Goal: Transaction & Acquisition: Purchase product/service

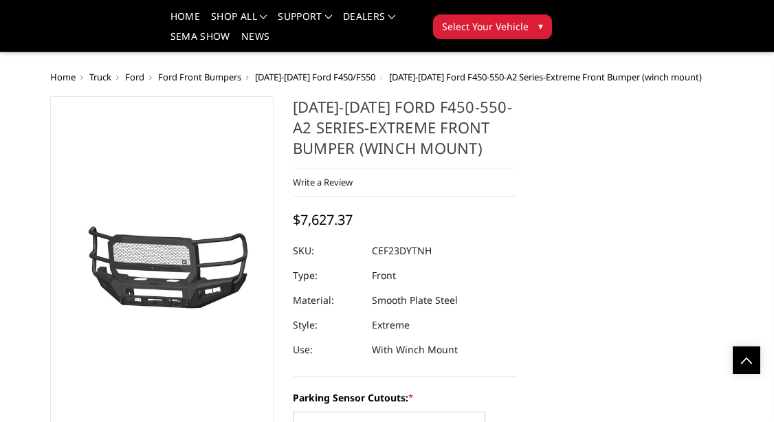
select select "2429"
select select "2431"
select select "2433"
select select "2434"
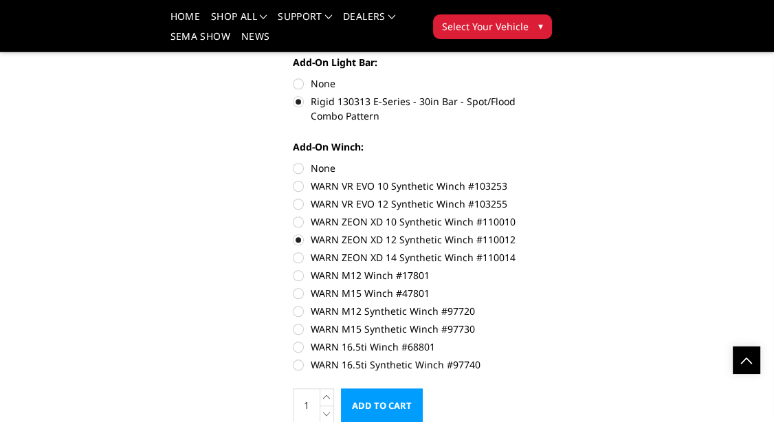
scroll to position [938, 0]
click at [296, 366] on label "WARN 16.5ti Synthetic Winch #97740" at bounding box center [404, 364] width 223 height 14
click at [516, 340] on input "WARN 16.5ti Synthetic Winch #97740" at bounding box center [516, 339] width 1 height 1
radio input "true"
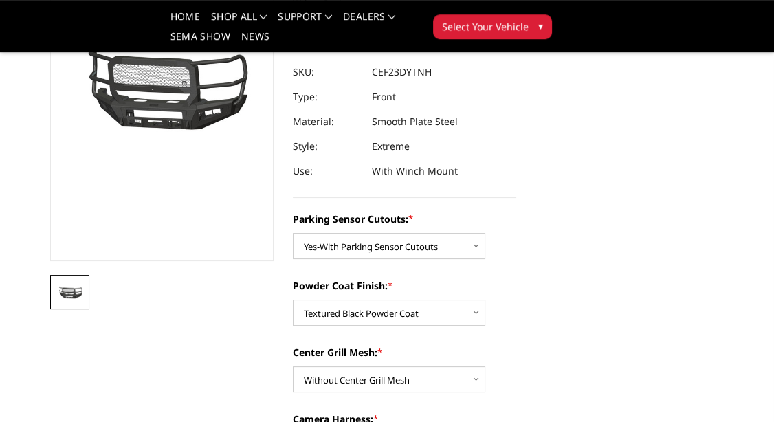
scroll to position [216, 0]
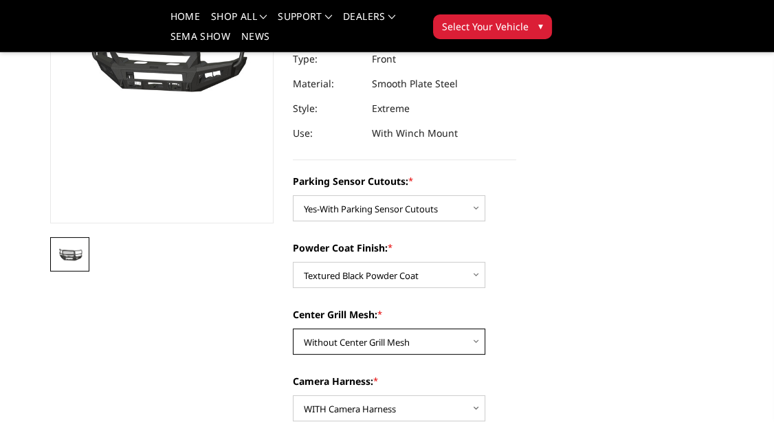
click at [293, 328] on select "Choose Options With Center Grill Mesh Without Center Grill Mesh" at bounding box center [389, 341] width 192 height 26
select select "2432"
click option "With Center Grill Mesh" at bounding box center [0, 0] width 0 height 0
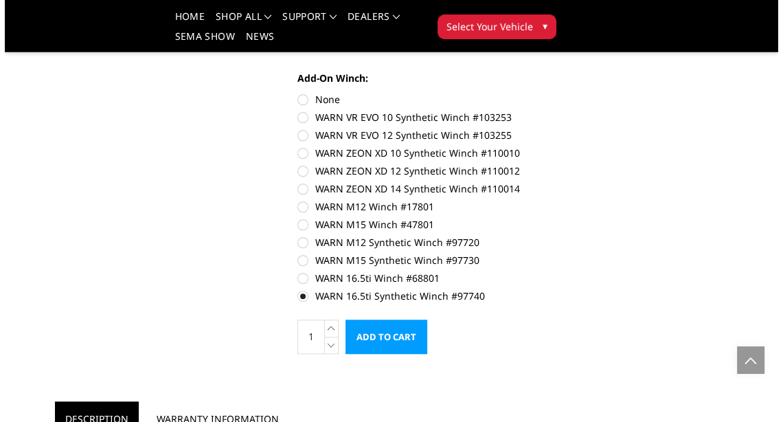
scroll to position [1058, 0]
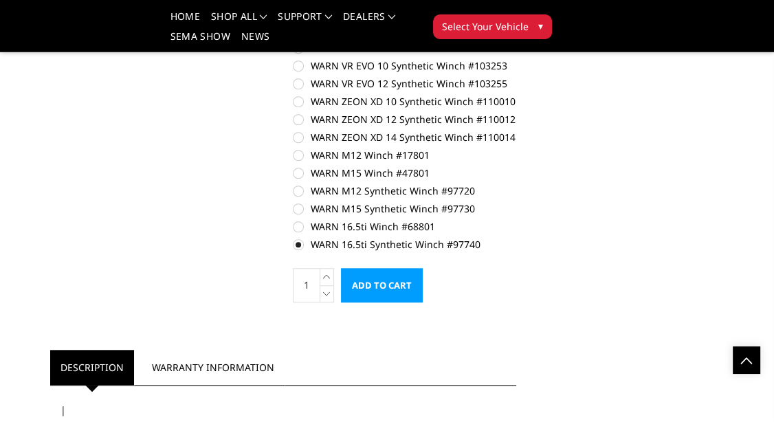
click at [412, 290] on input "Add to Cart" at bounding box center [382, 285] width 82 height 34
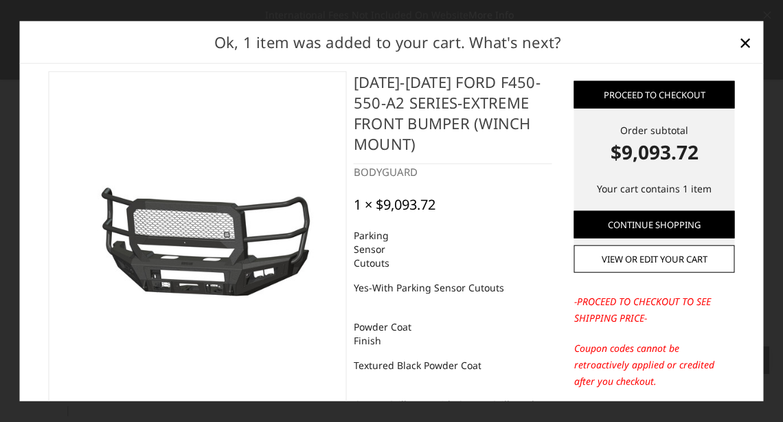
scroll to position [0, 0]
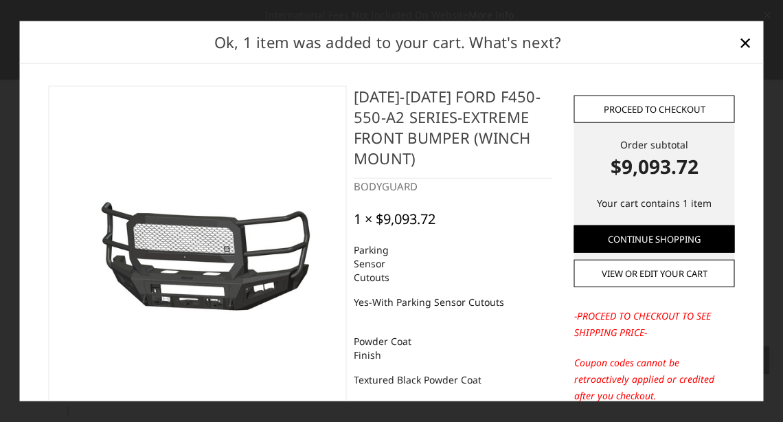
click at [635, 107] on link "Proceed to checkout" at bounding box center [654, 108] width 161 height 27
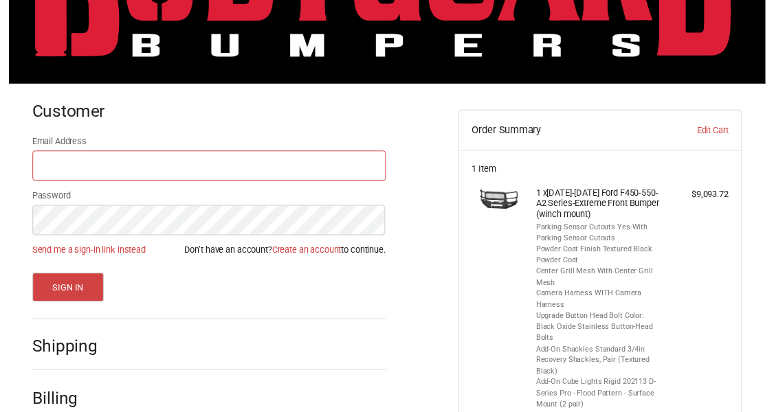
scroll to position [111, 0]
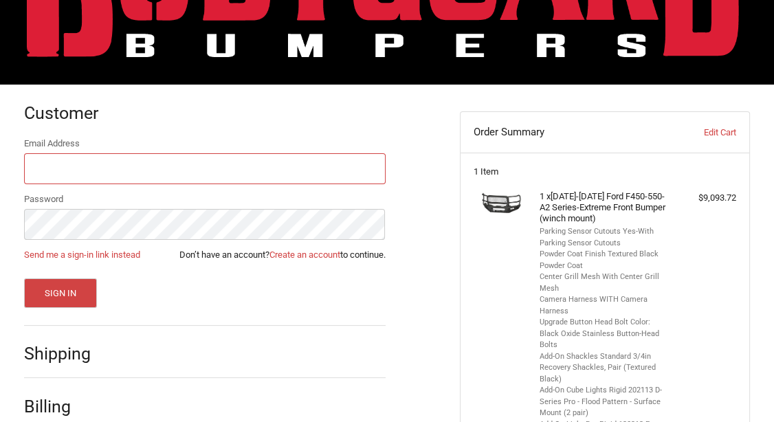
click at [285, 162] on input "Email Address" at bounding box center [204, 168] width 361 height 31
type input "S"
type input "sandersrex@verizon.net"
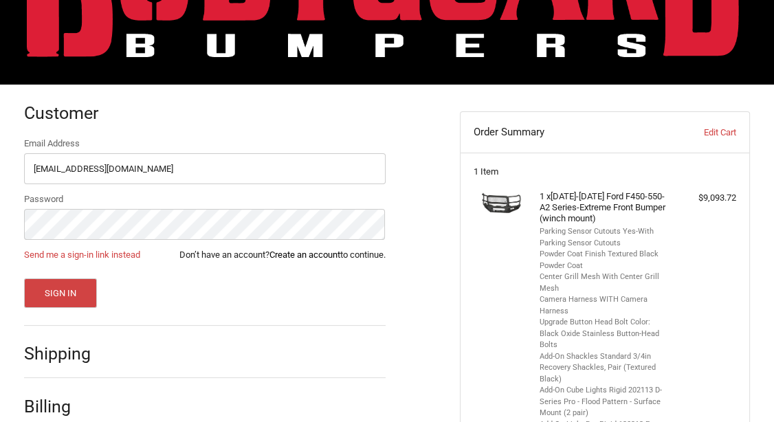
click at [282, 256] on link "Create an account" at bounding box center [304, 254] width 71 height 10
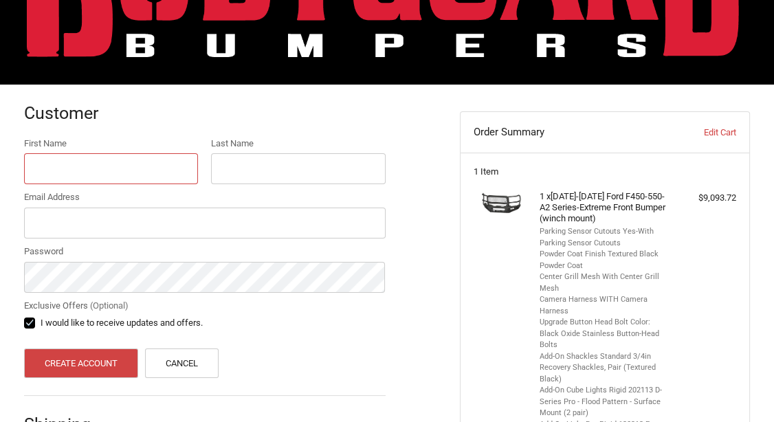
click at [117, 172] on input "First Name" at bounding box center [111, 168] width 174 height 31
type input "Rex"
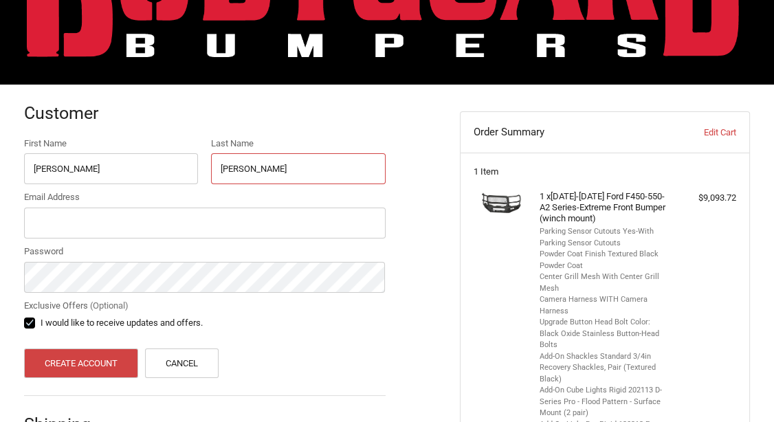
type input "Sanders"
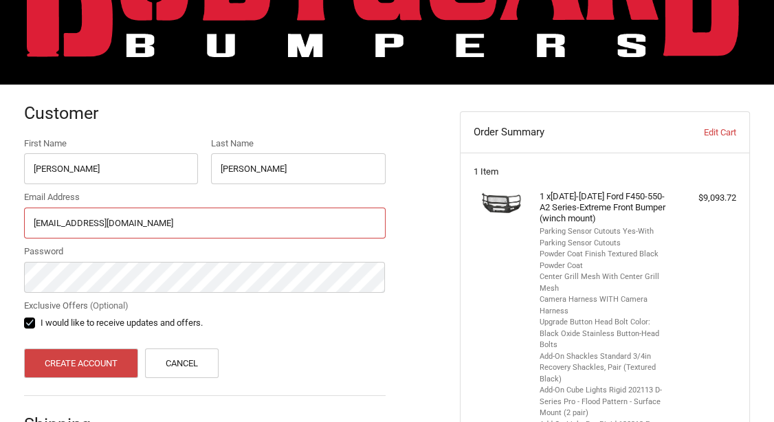
type input "sandersrex@verizon.net"
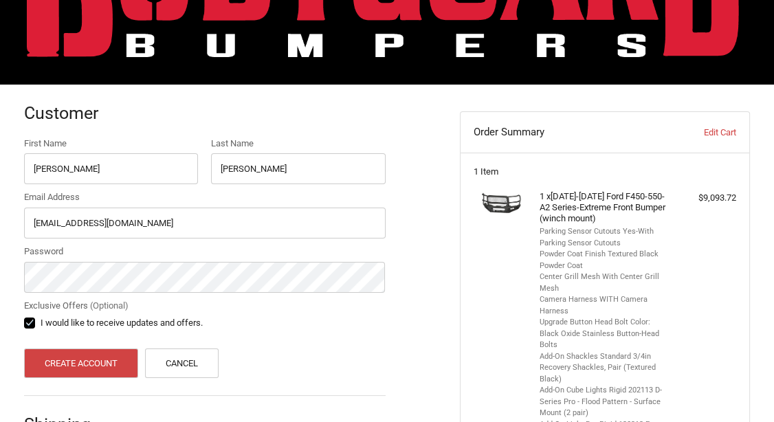
click at [32, 320] on label "I would like to receive updates and offers." at bounding box center [204, 322] width 361 height 11
click at [25, 317] on input "I would like to receive updates and offers." at bounding box center [24, 316] width 1 height 1
checkbox input "false"
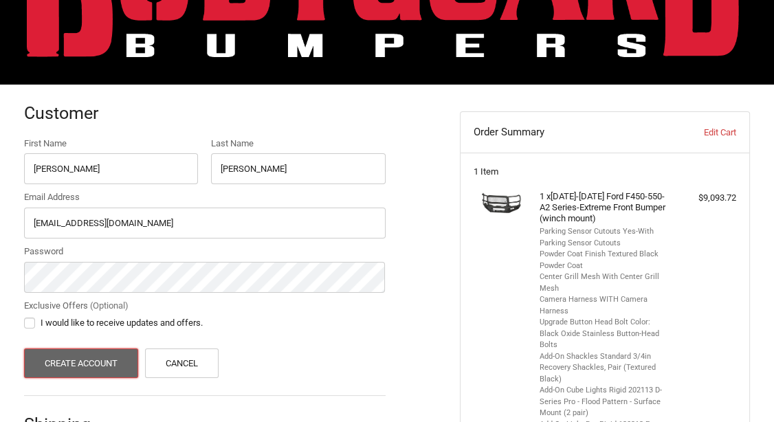
click at [71, 366] on button "Create Account" at bounding box center [81, 363] width 115 height 30
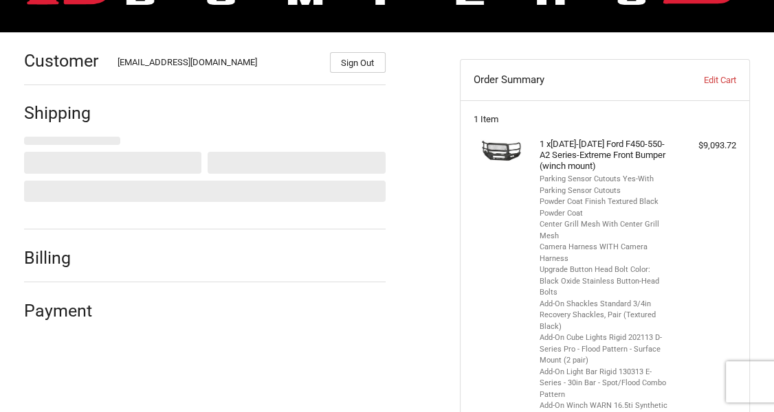
select select "US"
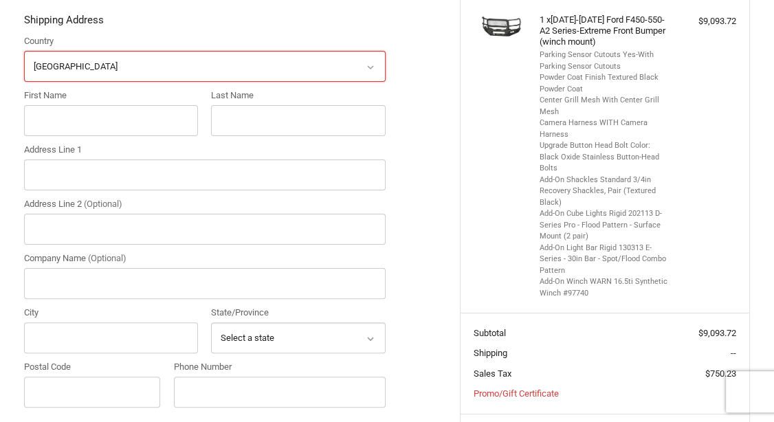
scroll to position [236, 0]
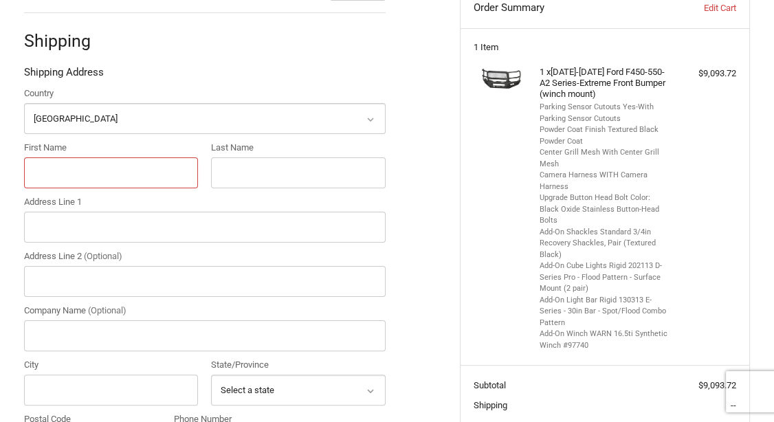
click at [181, 169] on input "First Name" at bounding box center [111, 172] width 174 height 31
type input "Rex"
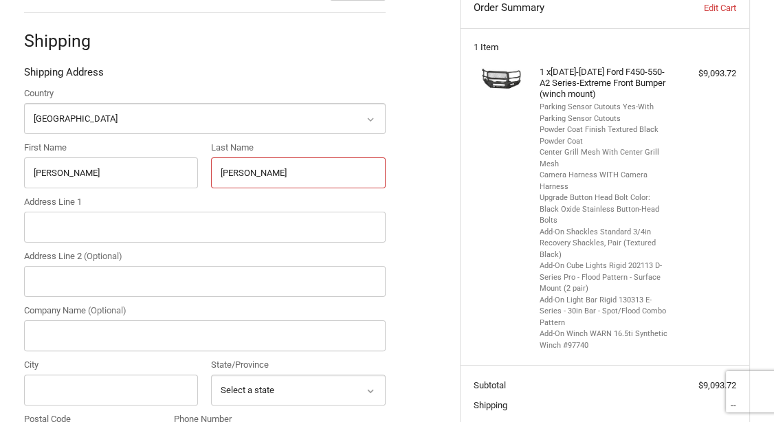
type input "Sanders"
type input "6"
type input "3105 Fort Worth Dr"
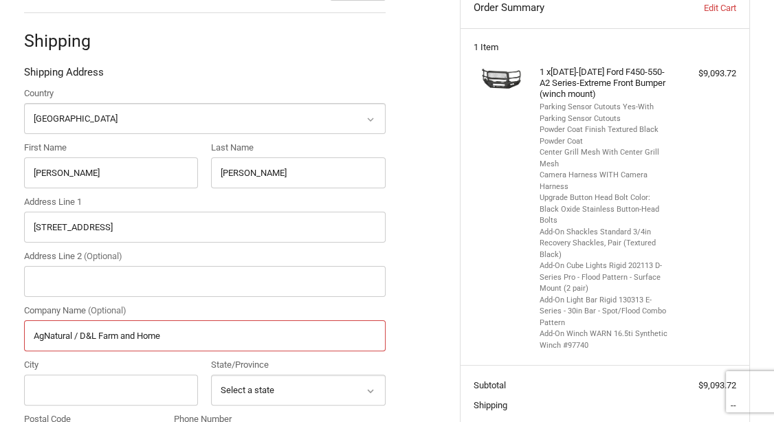
type input "AgNatural / D&L Farm and Home"
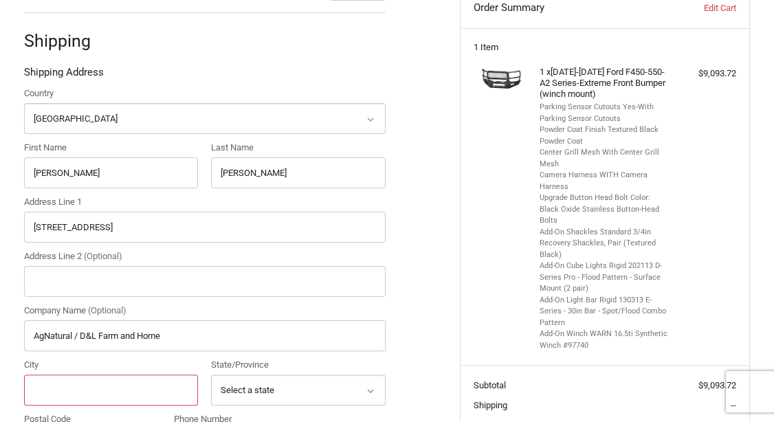
click at [132, 385] on input "City" at bounding box center [111, 389] width 174 height 31
type input "Denton"
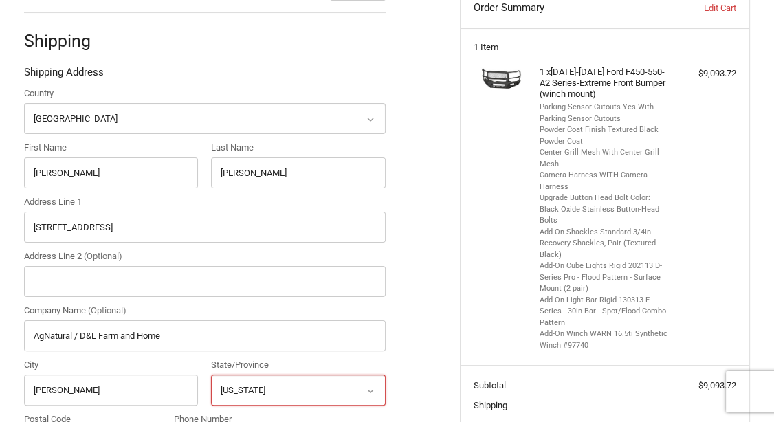
select select "TX"
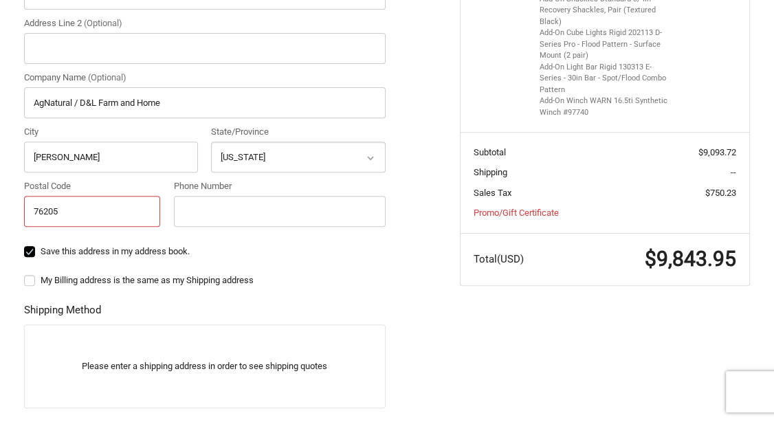
click at [102, 208] on input "76205" at bounding box center [92, 211] width 137 height 31
type input "76226"
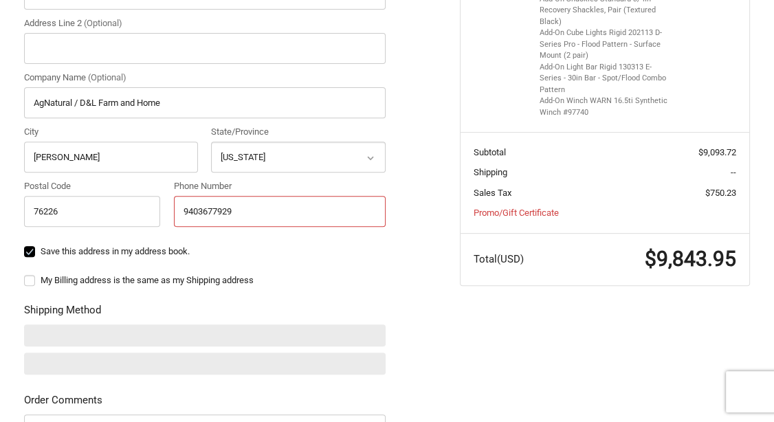
type input "9403677929"
click at [30, 282] on label "My Billing address is the same as my Shipping address" at bounding box center [204, 280] width 361 height 11
click at [25, 274] on input "My Billing address is the same as my Shipping address" at bounding box center [24, 273] width 1 height 1
checkbox input "true"
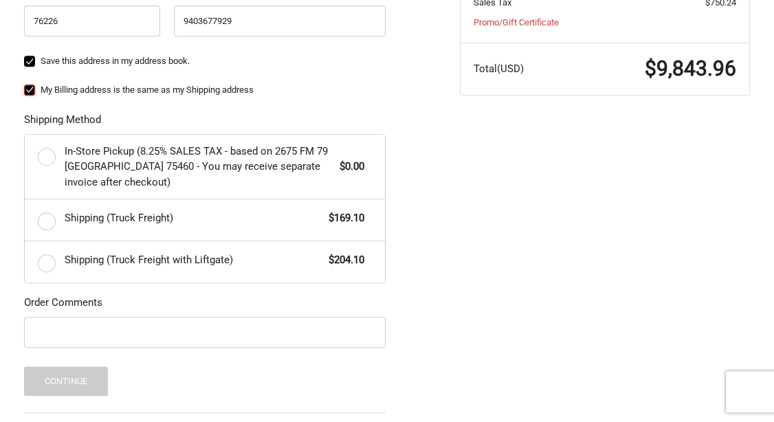
scroll to position [685, 0]
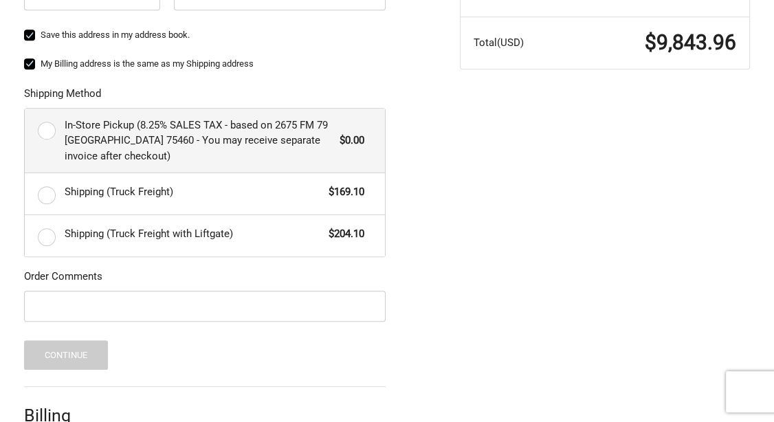
click at [45, 127] on label "In-Store Pickup (8.25% SALES TAX - based on 2675 FM 79 Paris TX 75460 - You may…" at bounding box center [205, 141] width 360 height 65
click at [25, 109] on input "In-Store Pickup (8.25% SALES TAX - based on 2675 FM 79 Paris TX 75460 - You may…" at bounding box center [25, 109] width 1 height 1
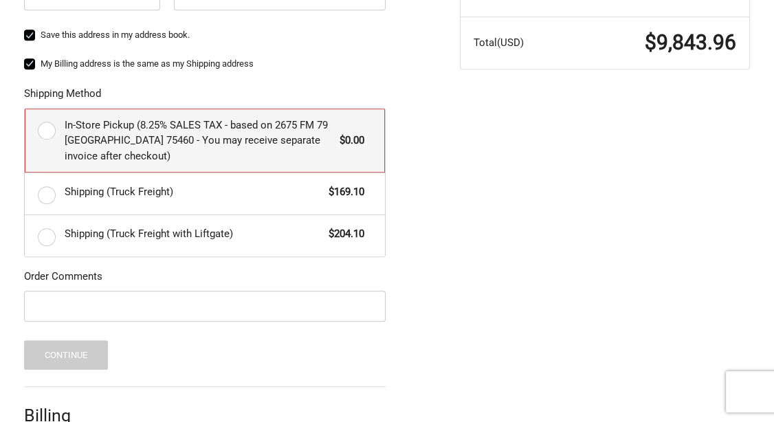
radio input "true"
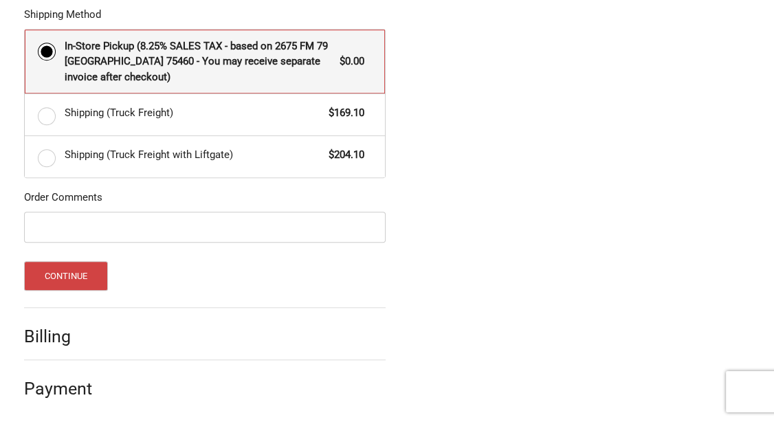
scroll to position [766, 0]
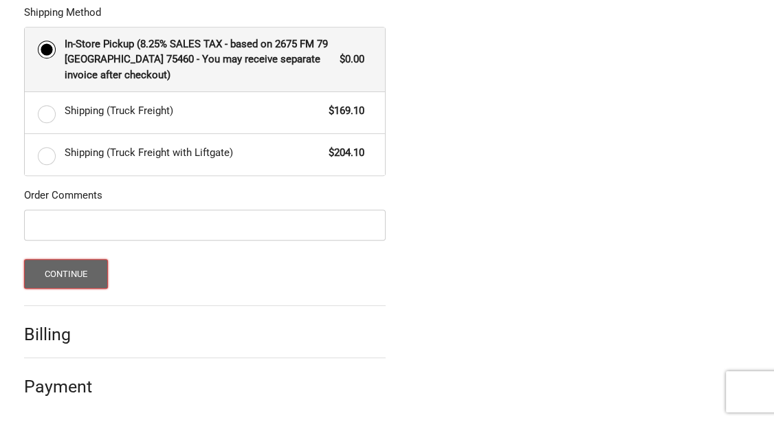
click at [55, 276] on button "Continue" at bounding box center [66, 274] width 85 height 30
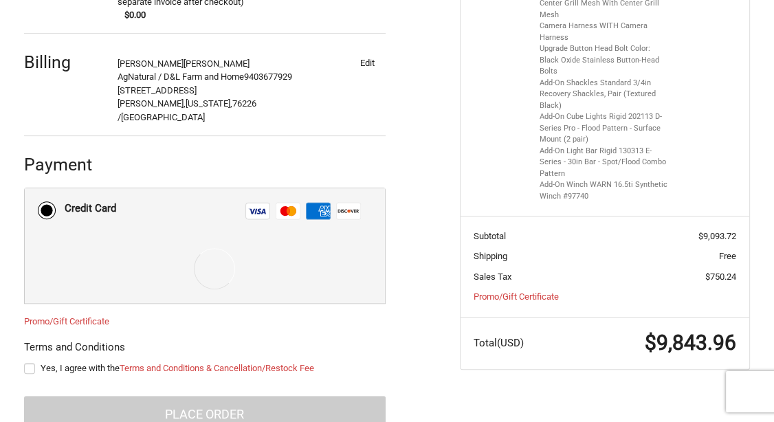
scroll to position [399, 0]
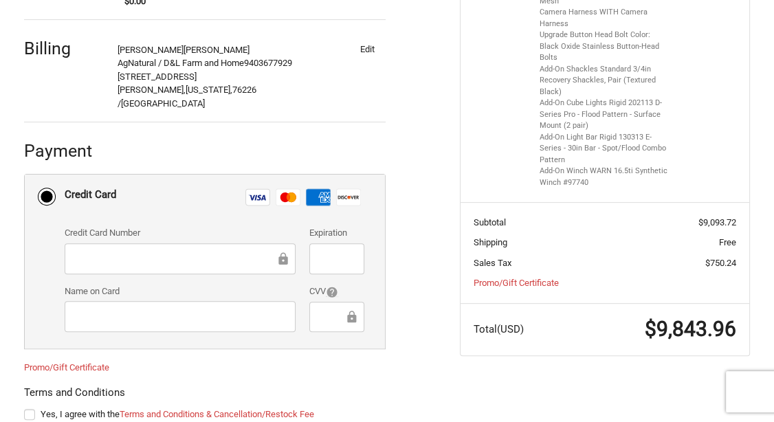
click at [391, 370] on ol "Customer sandersrex@verizon.net Sign Out Shipping Rex Sanders AgNatural / D&L F…" at bounding box center [231, 137] width 415 height 681
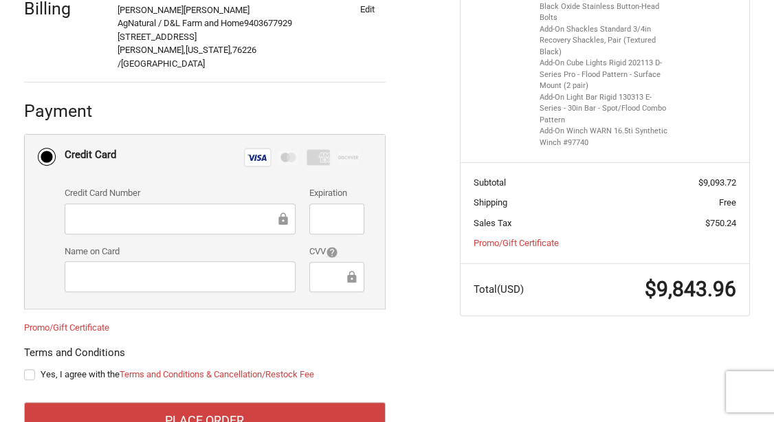
scroll to position [458, 0]
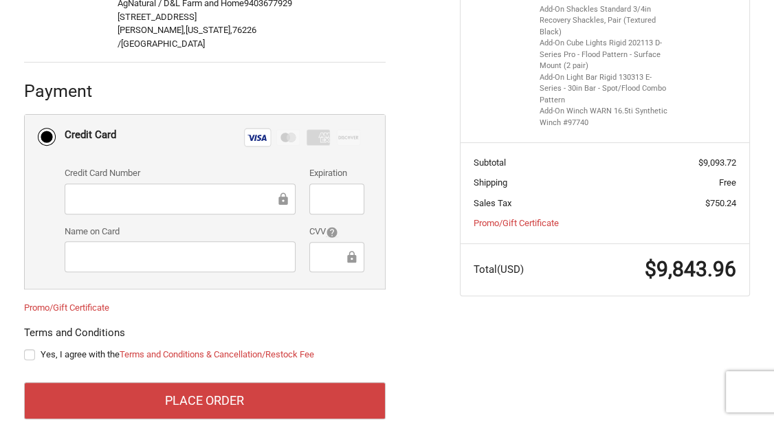
click at [30, 349] on label "Yes, I agree with the Terms and Conditions & Cancellation/Restock Fee" at bounding box center [204, 354] width 361 height 11
click at [25, 348] on input "Yes, I agree with the Terms and Conditions & Cancellation/Restock Fee" at bounding box center [24, 348] width 1 height 1
checkbox input "true"
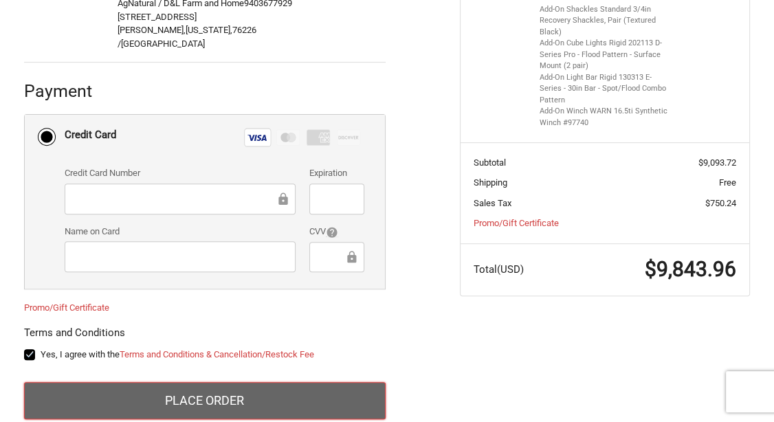
click at [346, 382] on button "Place Order" at bounding box center [204, 400] width 361 height 37
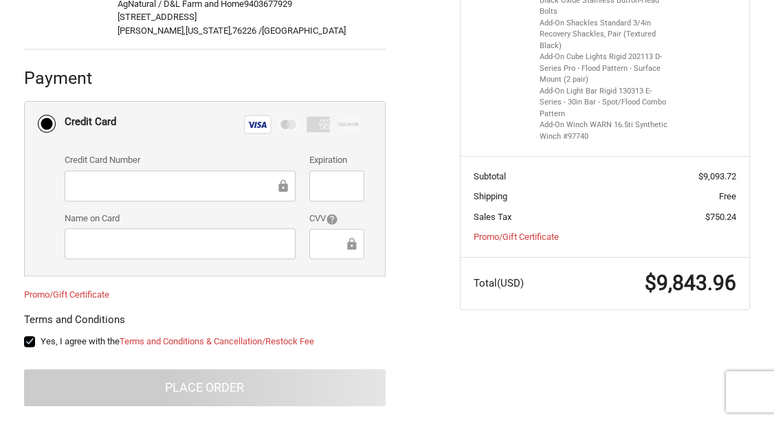
scroll to position [156, 0]
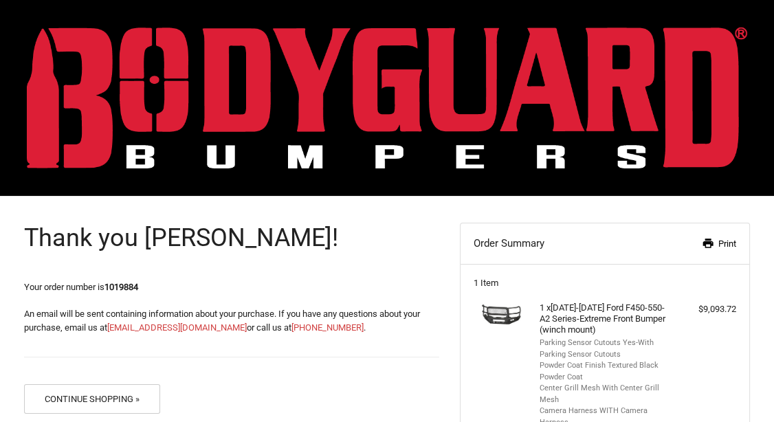
click at [726, 247] on link "Print" at bounding box center [693, 244] width 86 height 14
